Goal: Task Accomplishment & Management: Use online tool/utility

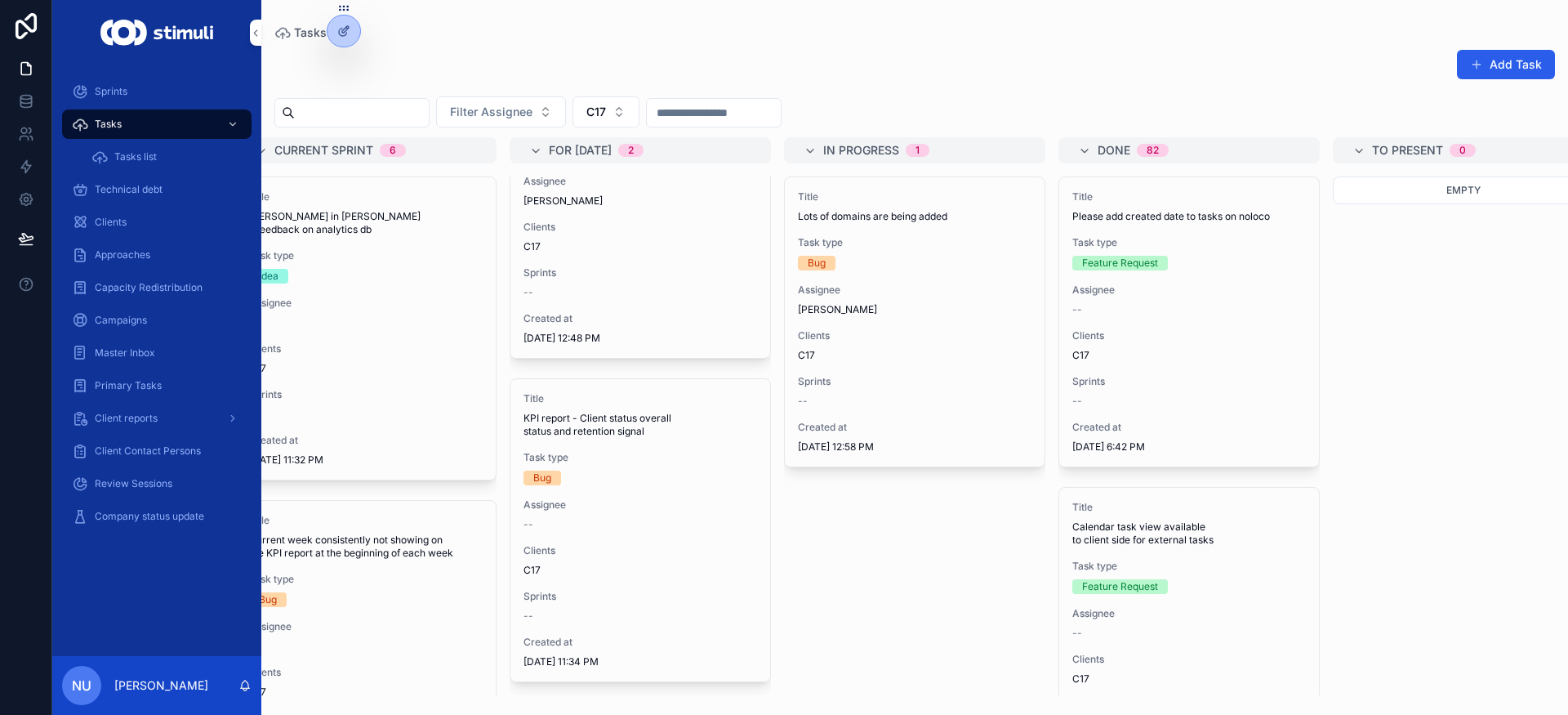
scroll to position [0, 312]
click at [646, 521] on div "Title KPI report - Client status overall status and retention signal Task type …" at bounding box center [642, 530] width 259 height 302
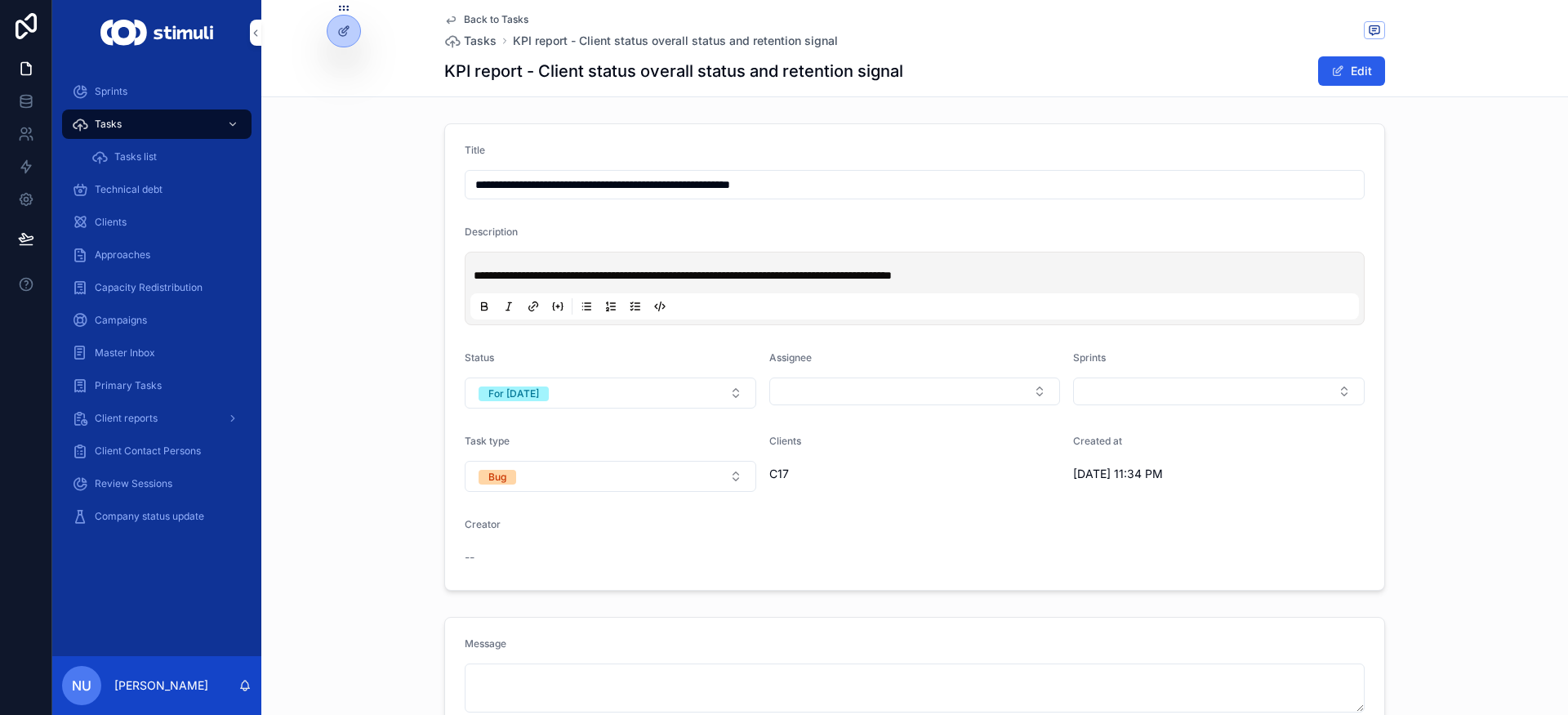
click at [1028, 277] on p "**********" at bounding box center [918, 276] width 889 height 16
click at [769, 467] on span "C17" at bounding box center [779, 474] width 20 height 16
click at [777, 439] on span "Clients" at bounding box center [784, 441] width 32 height 13
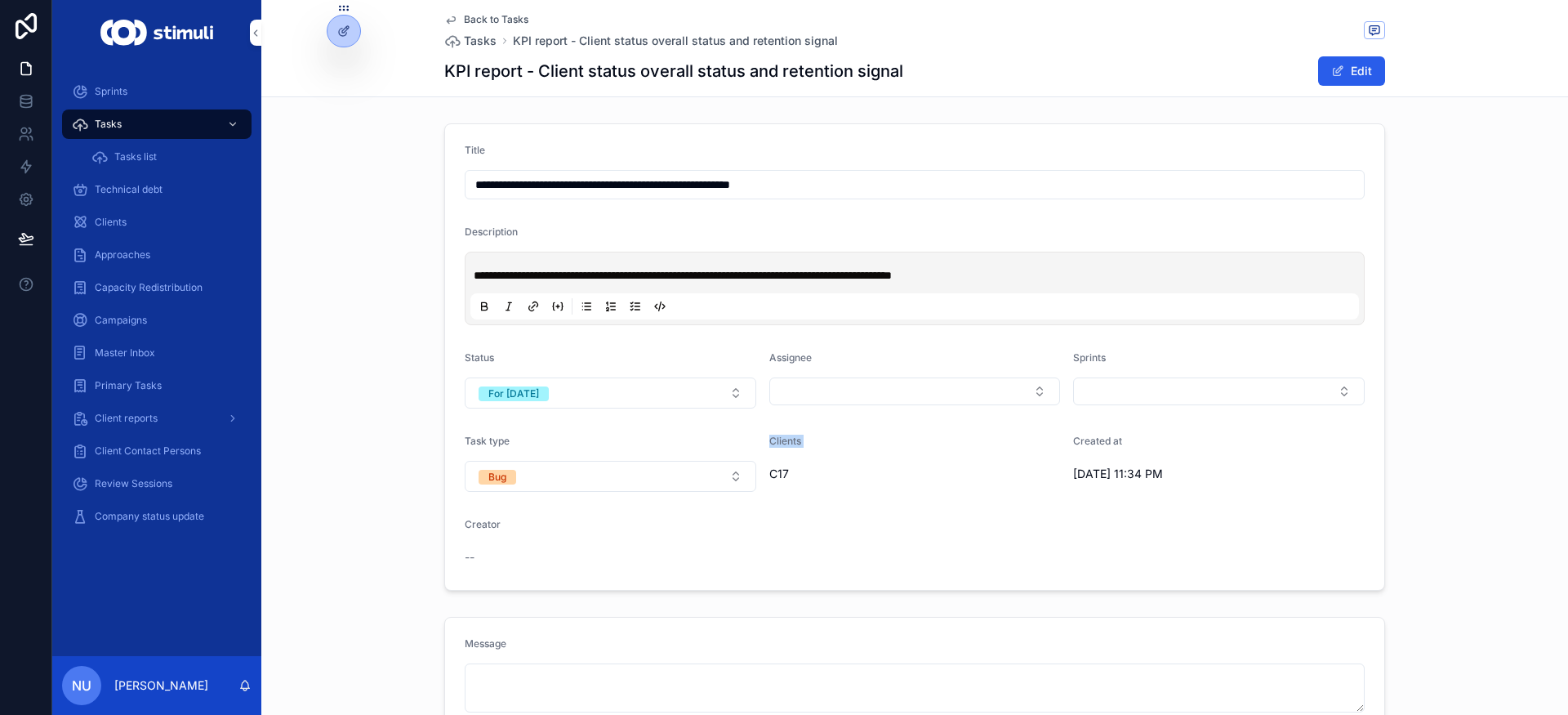
click at [777, 439] on span "Clients" at bounding box center [784, 441] width 32 height 13
click at [784, 360] on span "Assignee" at bounding box center [790, 358] width 43 height 13
click at [1085, 355] on span "Sprints" at bounding box center [1090, 358] width 33 height 13
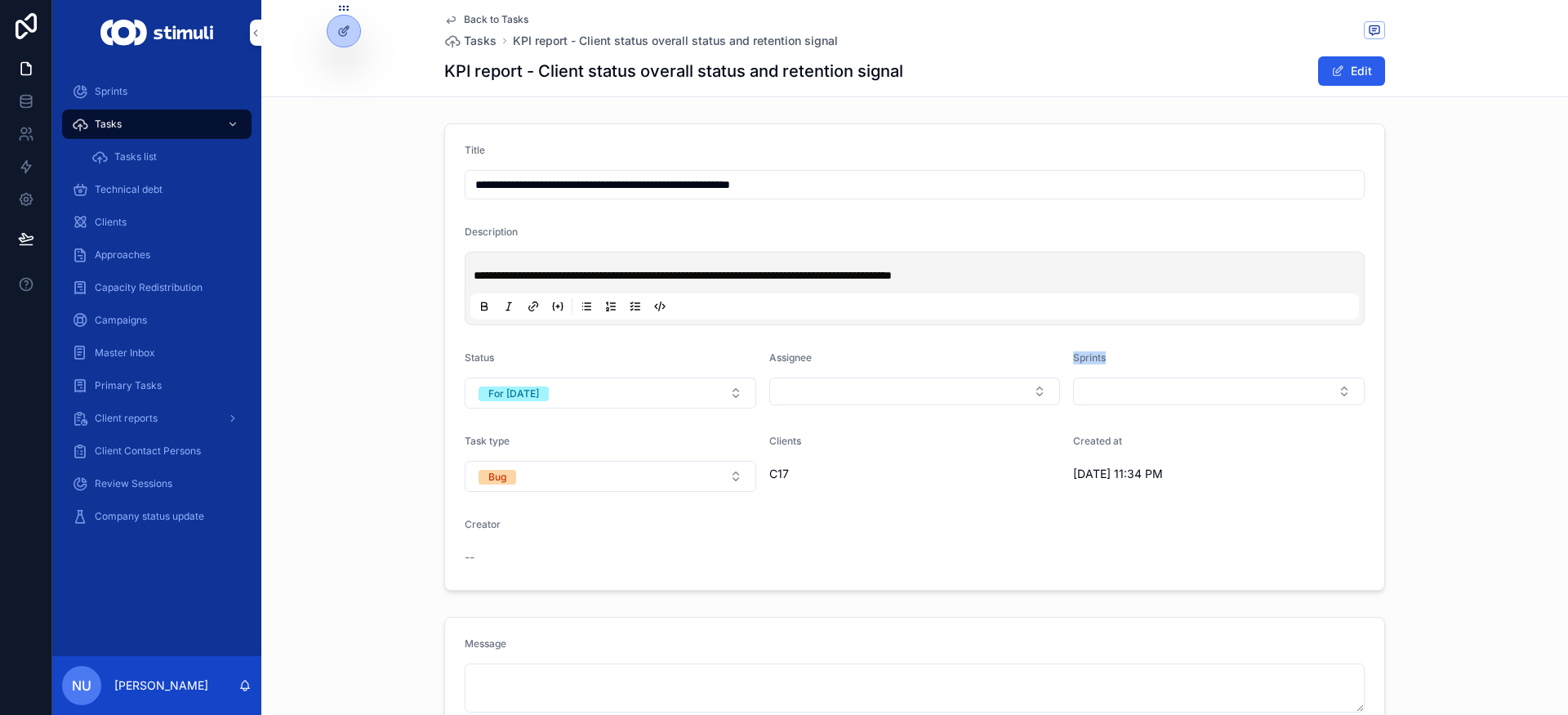
click at [1085, 355] on span "Sprints" at bounding box center [1090, 358] width 33 height 13
click at [1092, 442] on span "Created at" at bounding box center [1098, 441] width 49 height 13
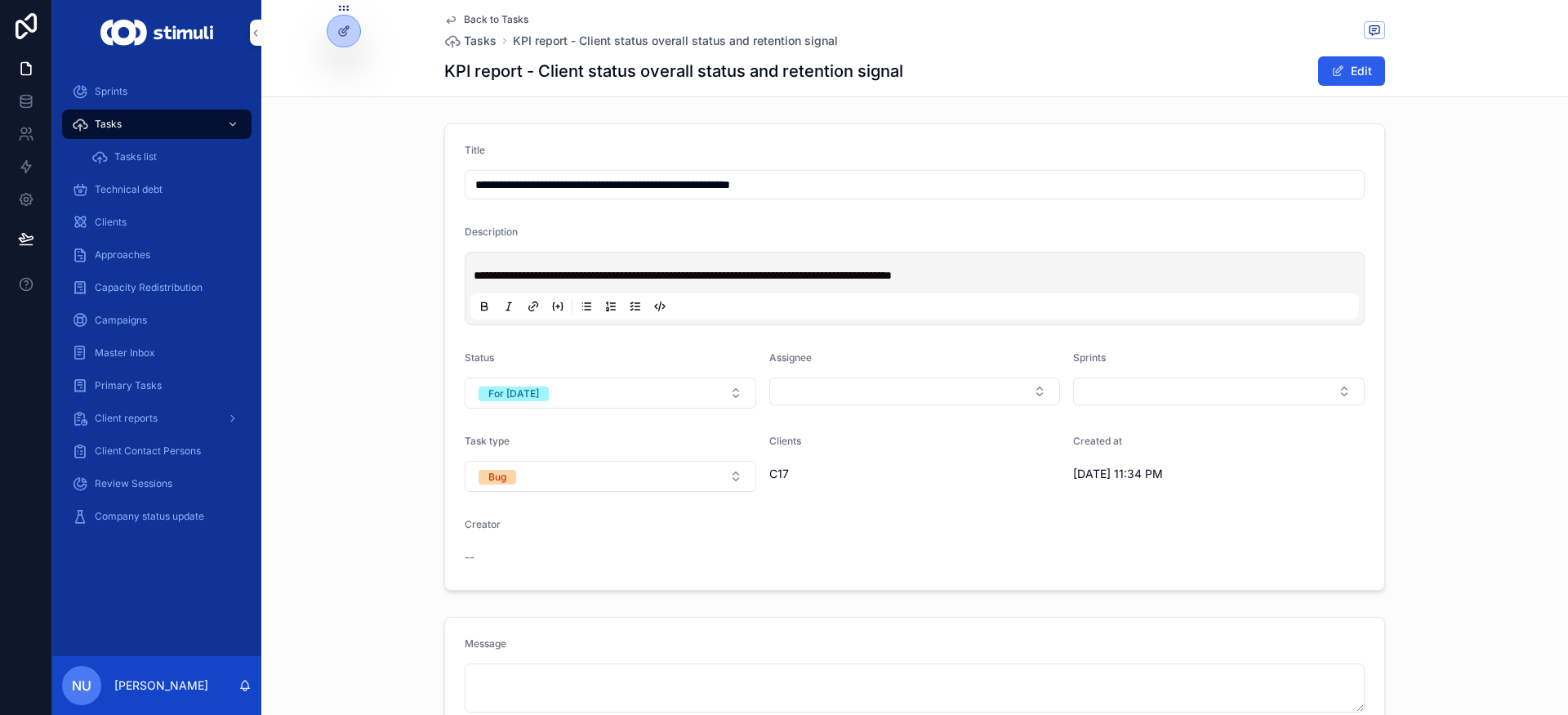
click at [469, 442] on span "Task type" at bounding box center [488, 441] width 45 height 13
click at [473, 357] on span "Status" at bounding box center [480, 358] width 29 height 13
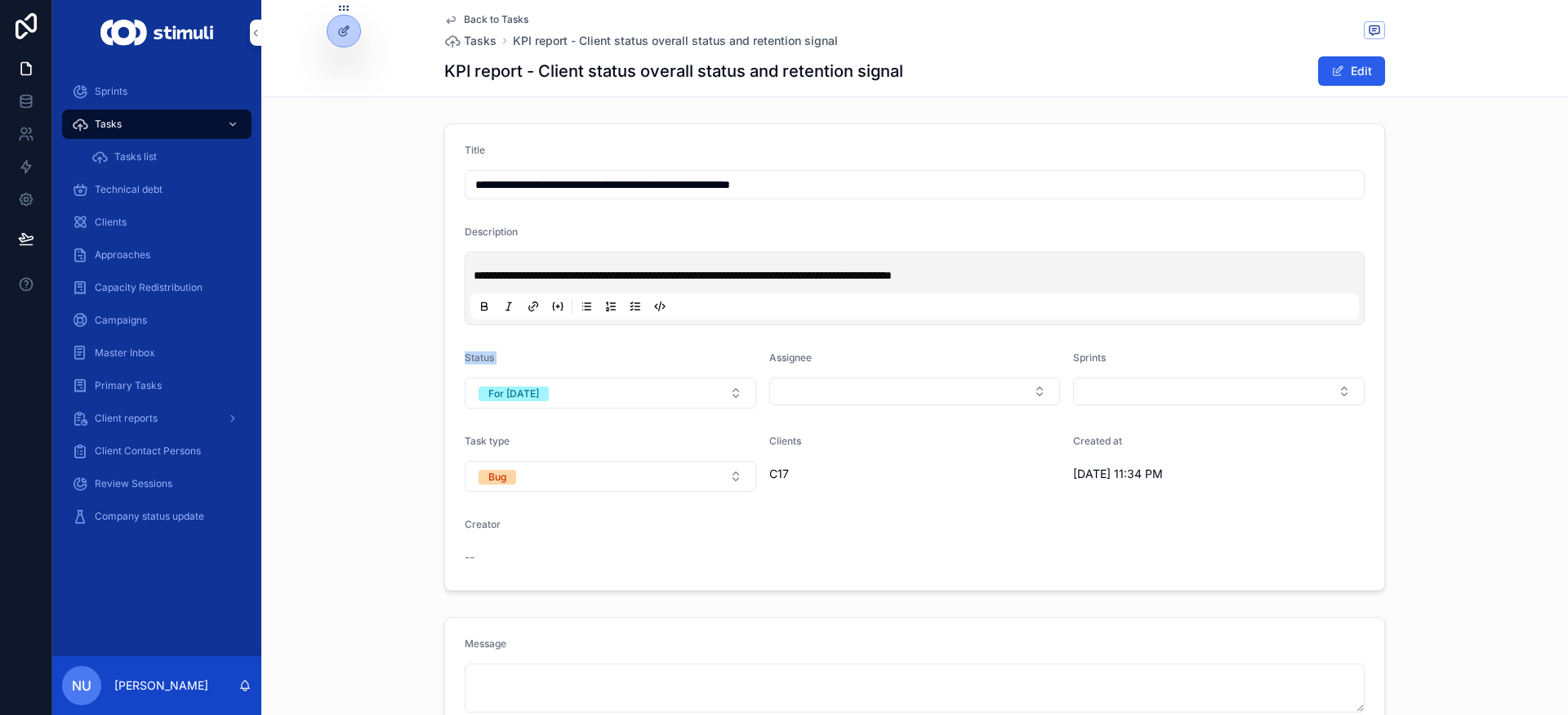
click at [473, 357] on span "Status" at bounding box center [480, 358] width 29 height 13
click at [781, 351] on span "Assignee" at bounding box center [790, 358] width 43 height 13
click at [472, 524] on span "Creator" at bounding box center [483, 524] width 36 height 13
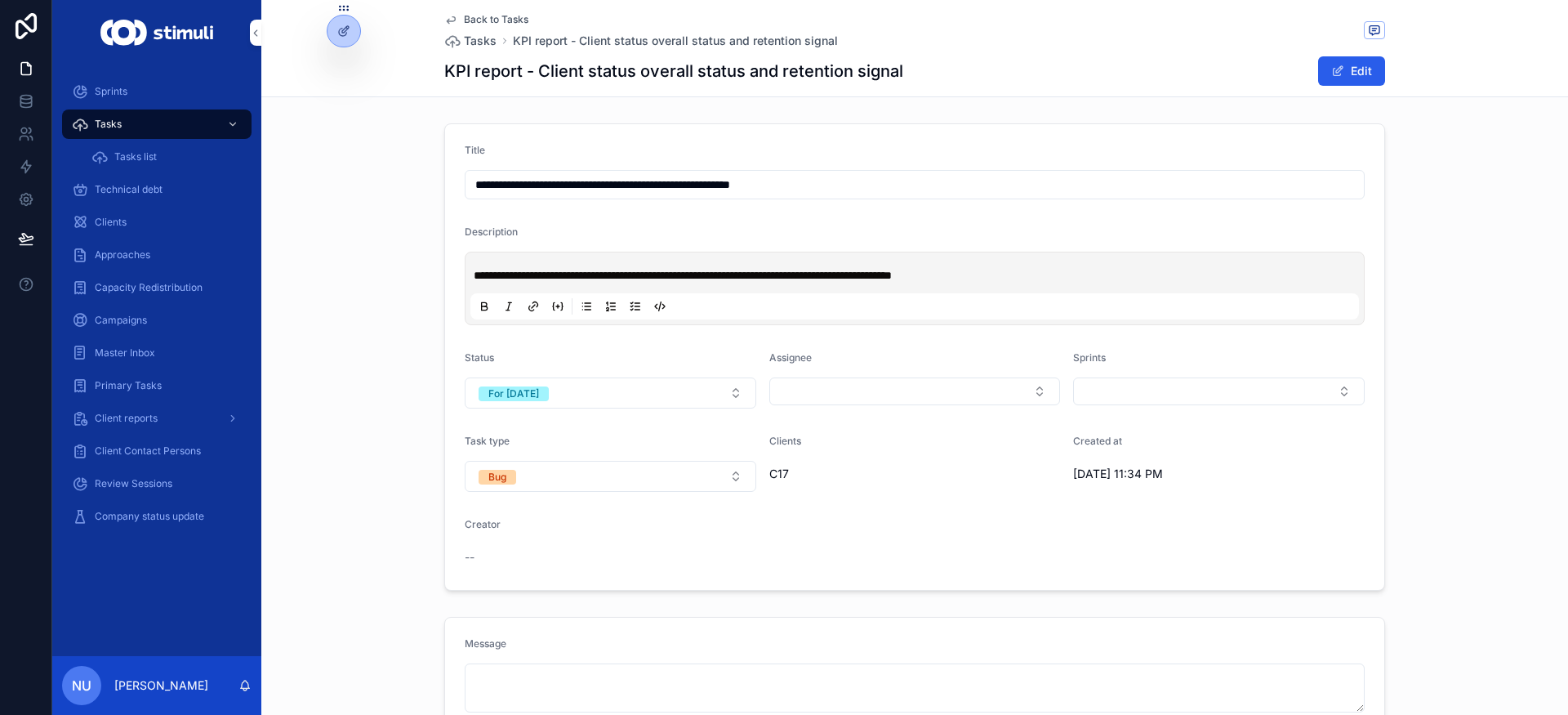
click at [753, 527] on form "**********" at bounding box center [915, 357] width 940 height 465
click at [776, 474] on span "C17" at bounding box center [779, 474] width 20 height 16
click at [778, 443] on span "Clients" at bounding box center [784, 441] width 32 height 13
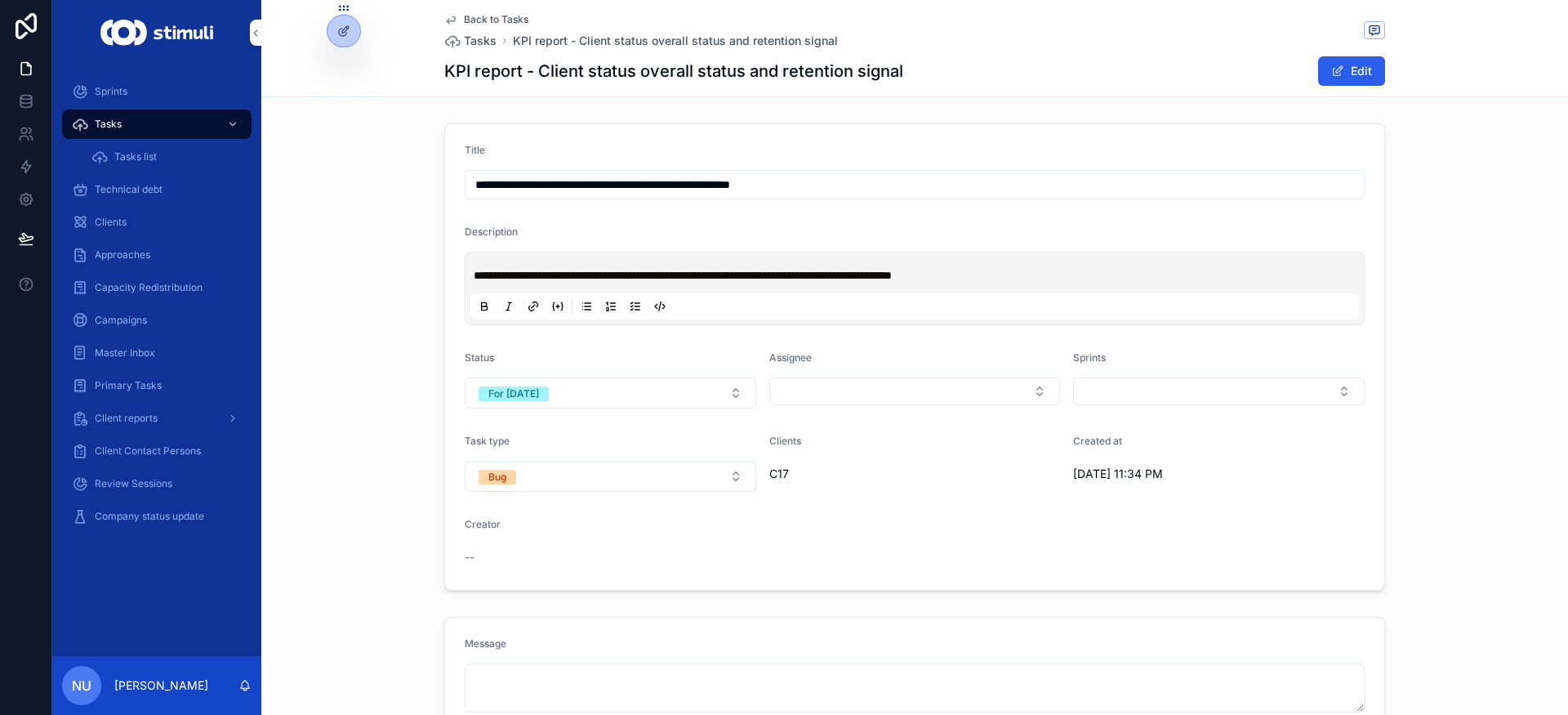
click at [1097, 440] on span "Created at" at bounding box center [1098, 441] width 49 height 13
click at [778, 347] on form "**********" at bounding box center [915, 357] width 940 height 465
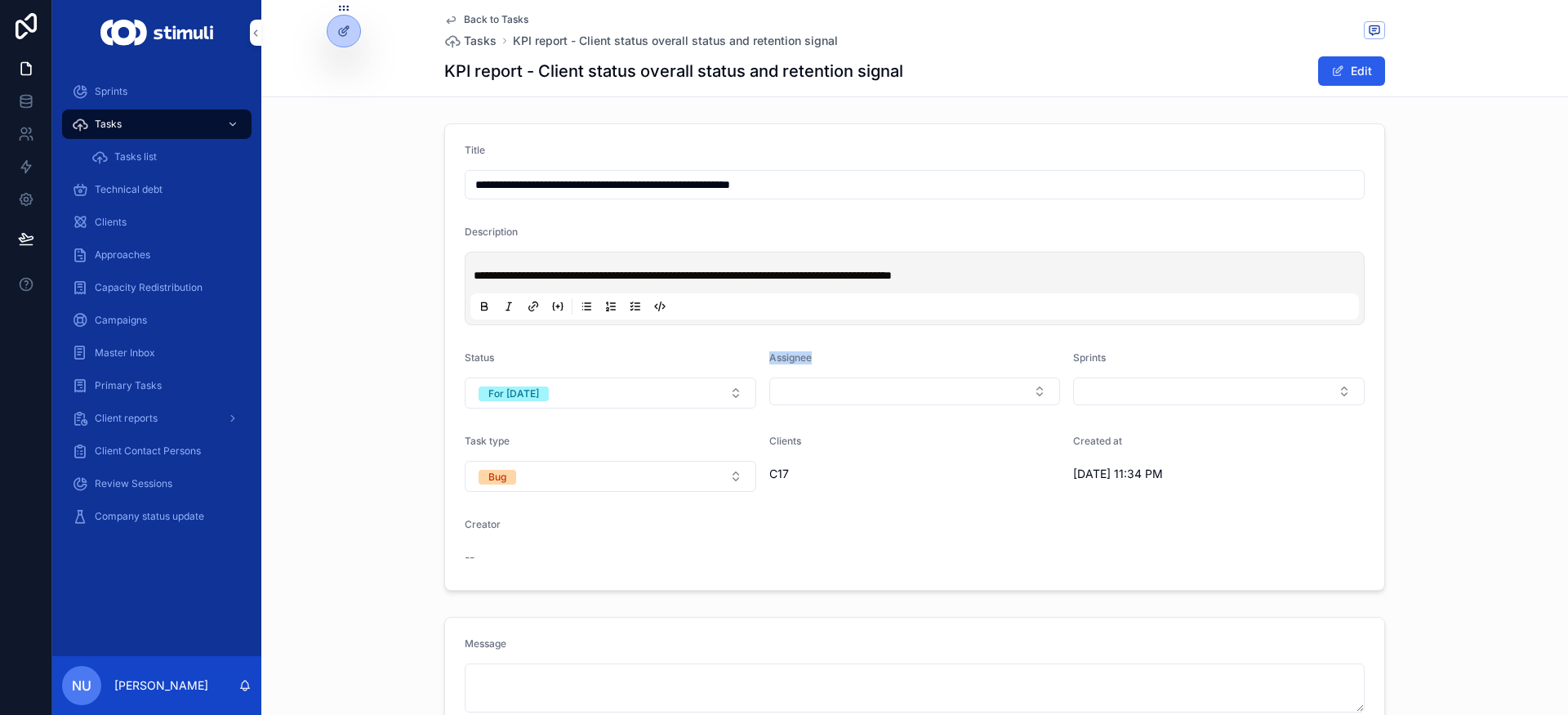
click at [778, 347] on form "**********" at bounding box center [915, 357] width 940 height 465
click at [465, 353] on span "Status" at bounding box center [480, 358] width 29 height 13
click at [476, 442] on span "Task type" at bounding box center [488, 441] width 45 height 13
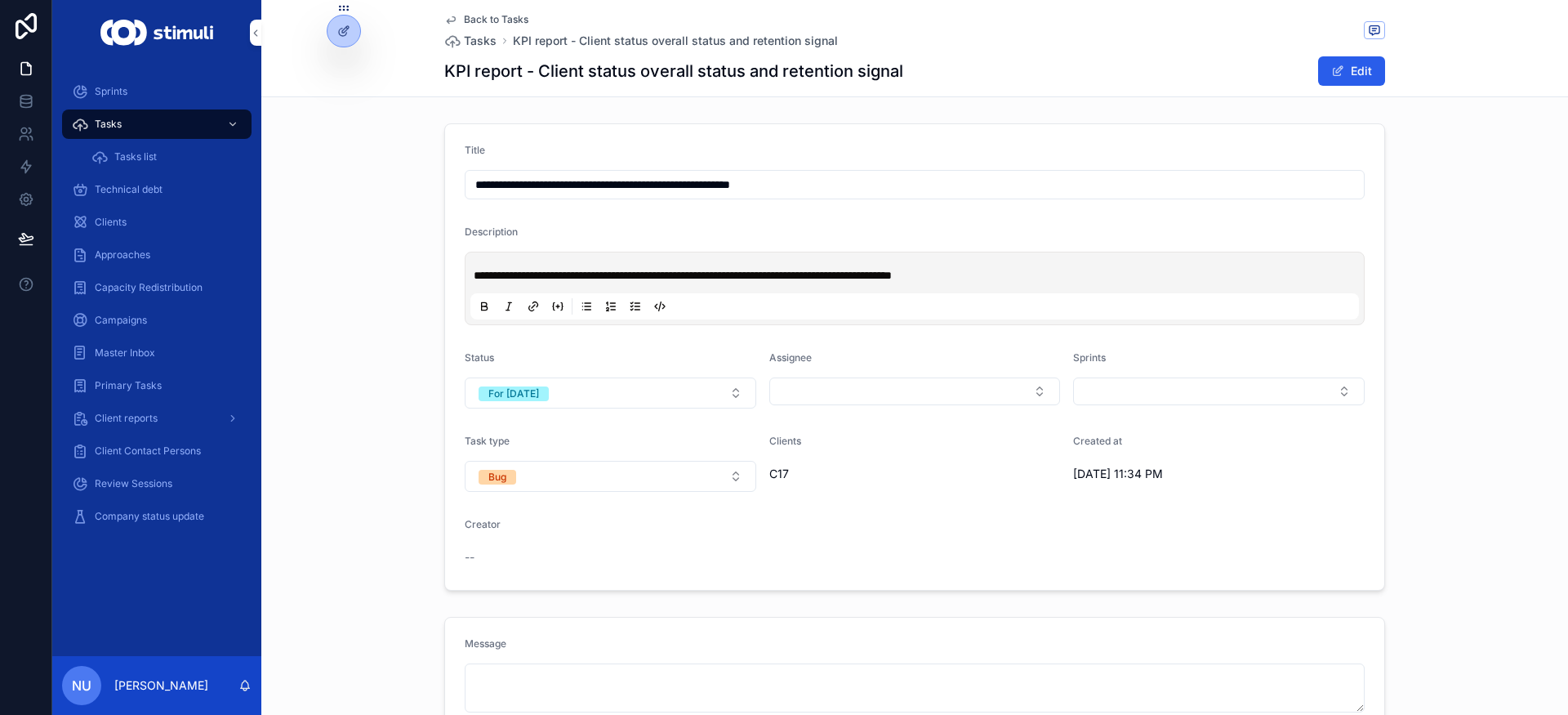
click at [490, 442] on span "Task type" at bounding box center [488, 441] width 45 height 13
click at [1098, 359] on span "Sprints" at bounding box center [1090, 358] width 33 height 13
click at [1079, 357] on span "Sprints" at bounding box center [1090, 358] width 33 height 13
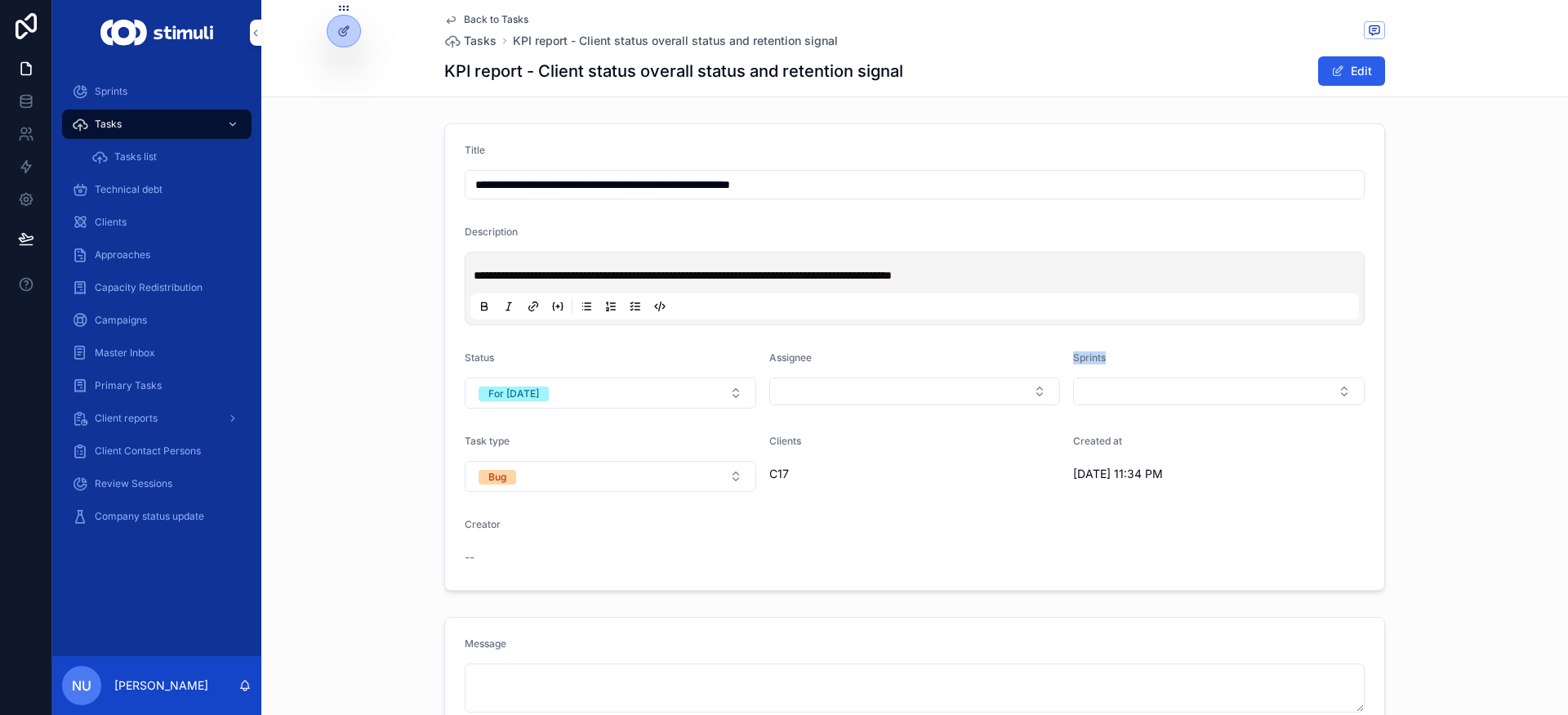
click at [1079, 357] on span "Sprints" at bounding box center [1090, 358] width 33 height 13
click at [1049, 446] on div "Clients" at bounding box center [915, 445] width 292 height 20
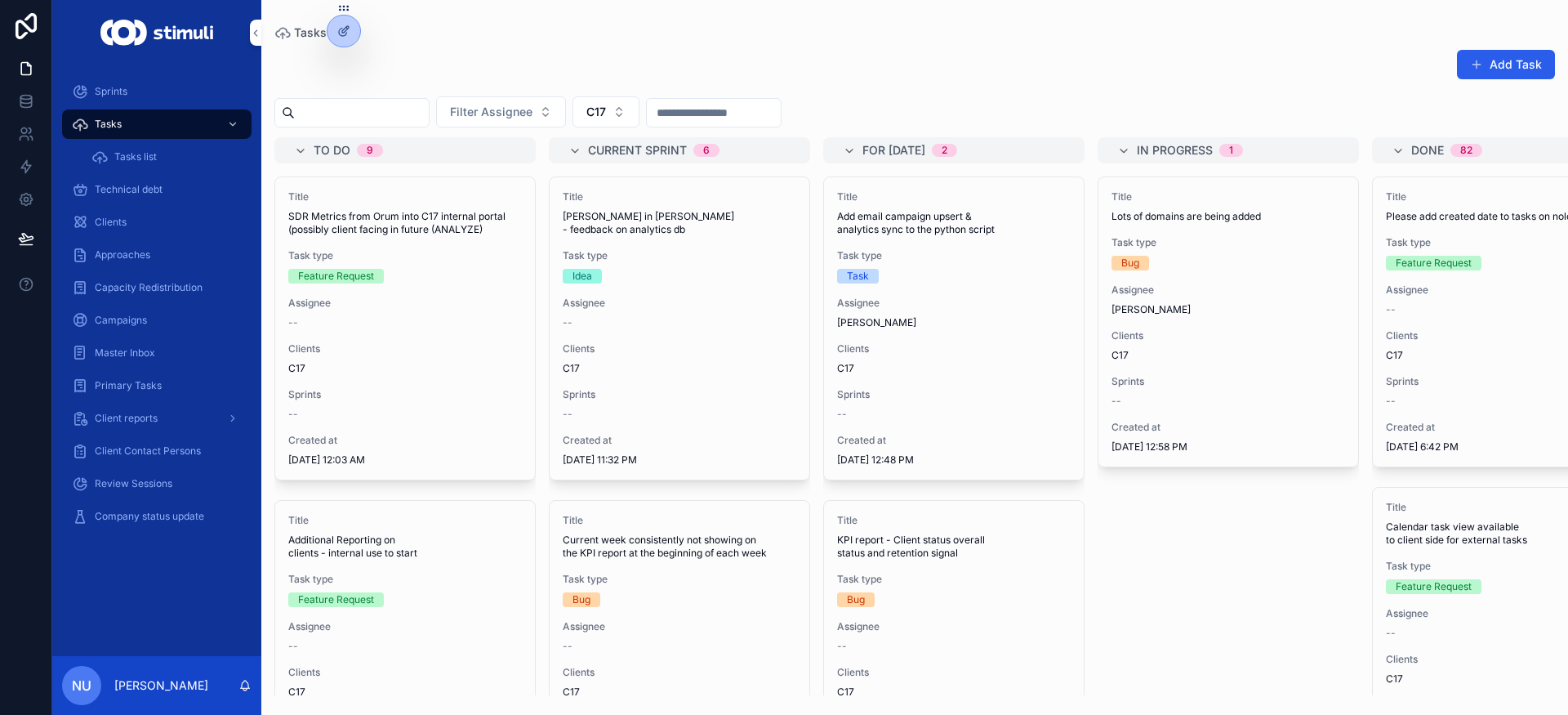
click at [133, 59] on div "scrollable content" at bounding box center [157, 33] width 209 height 65
drag, startPoint x: 938, startPoint y: 367, endPoint x: 1151, endPoint y: 367, distance: 213.0
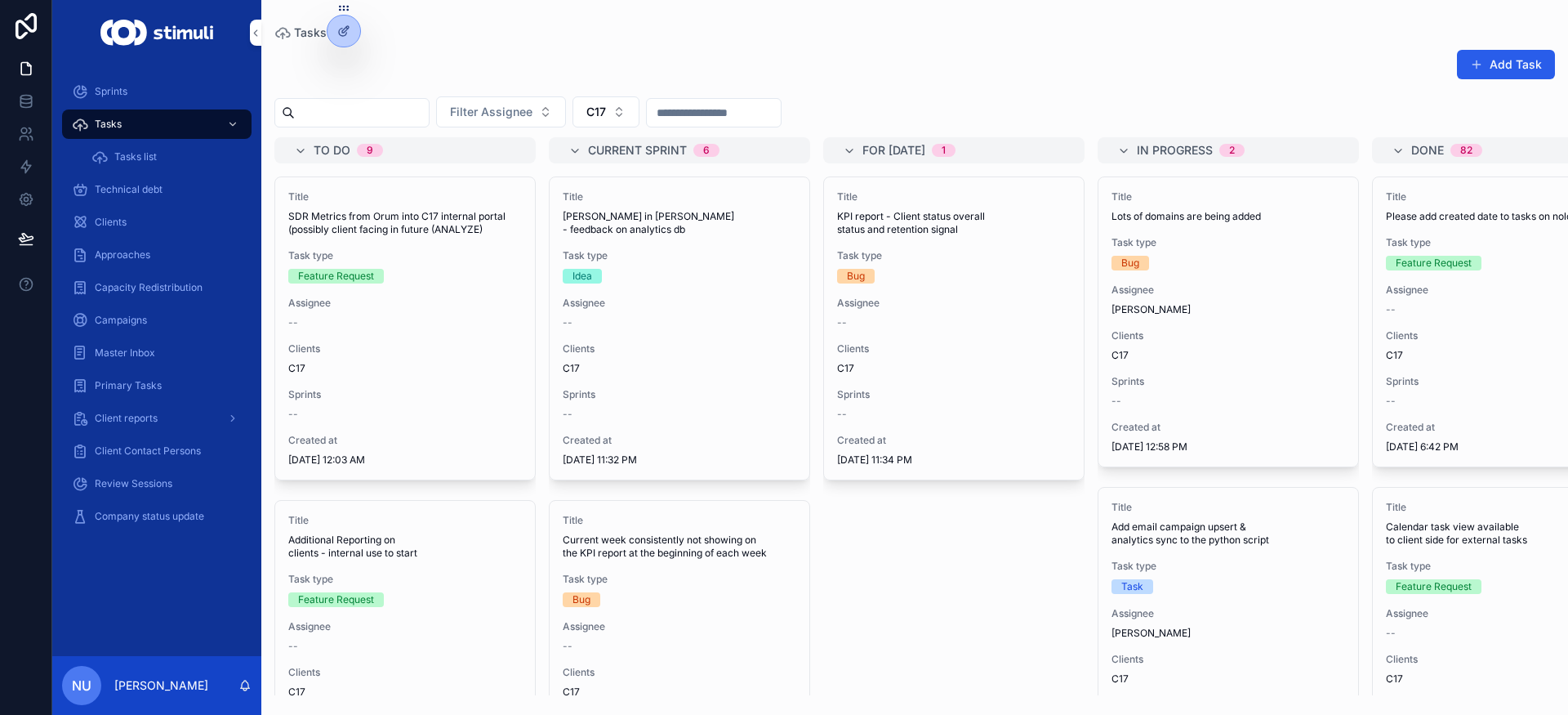
click at [1203, 330] on span "Clients" at bounding box center [1229, 336] width 234 height 13
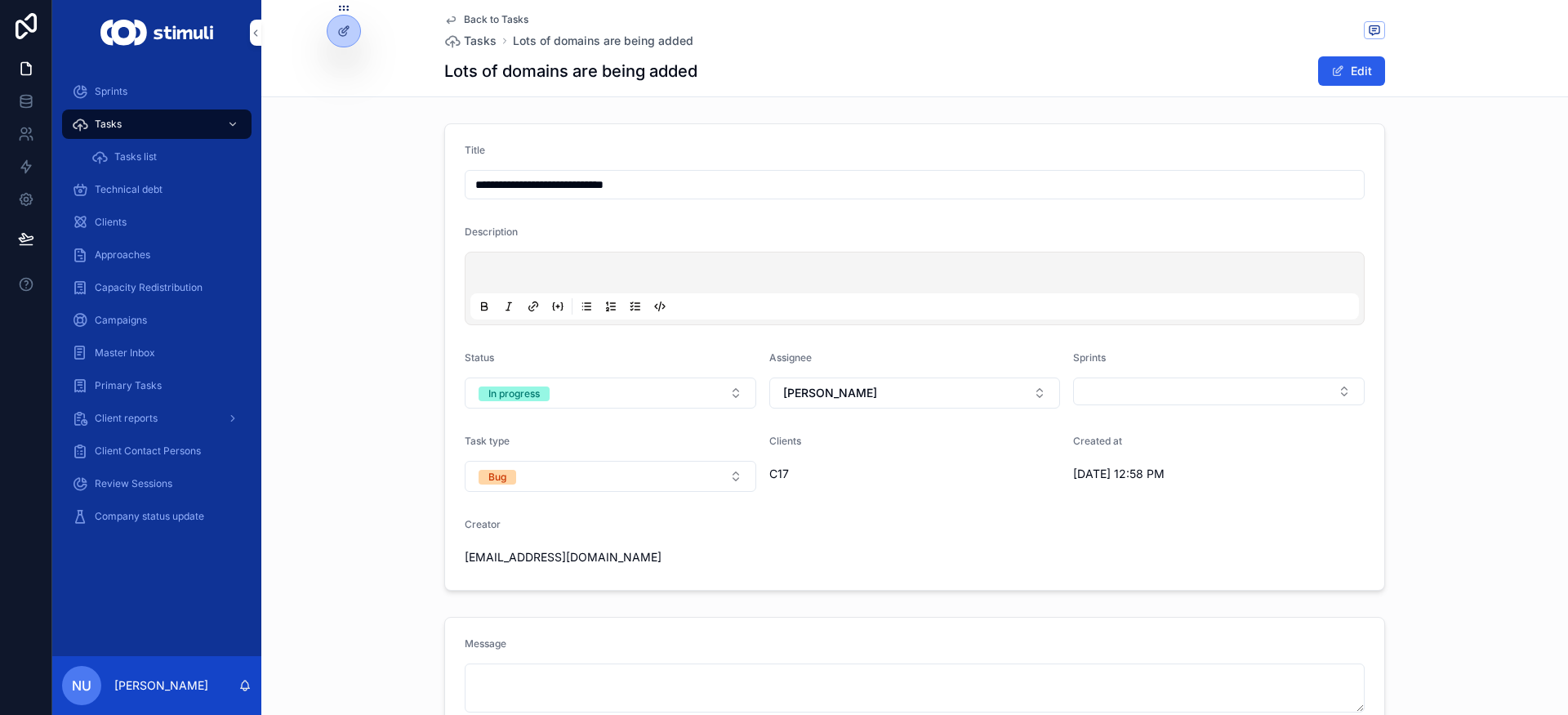
click at [629, 270] on p "scrollable content" at bounding box center [918, 276] width 889 height 16
